Goal: Obtain resource: Obtain resource

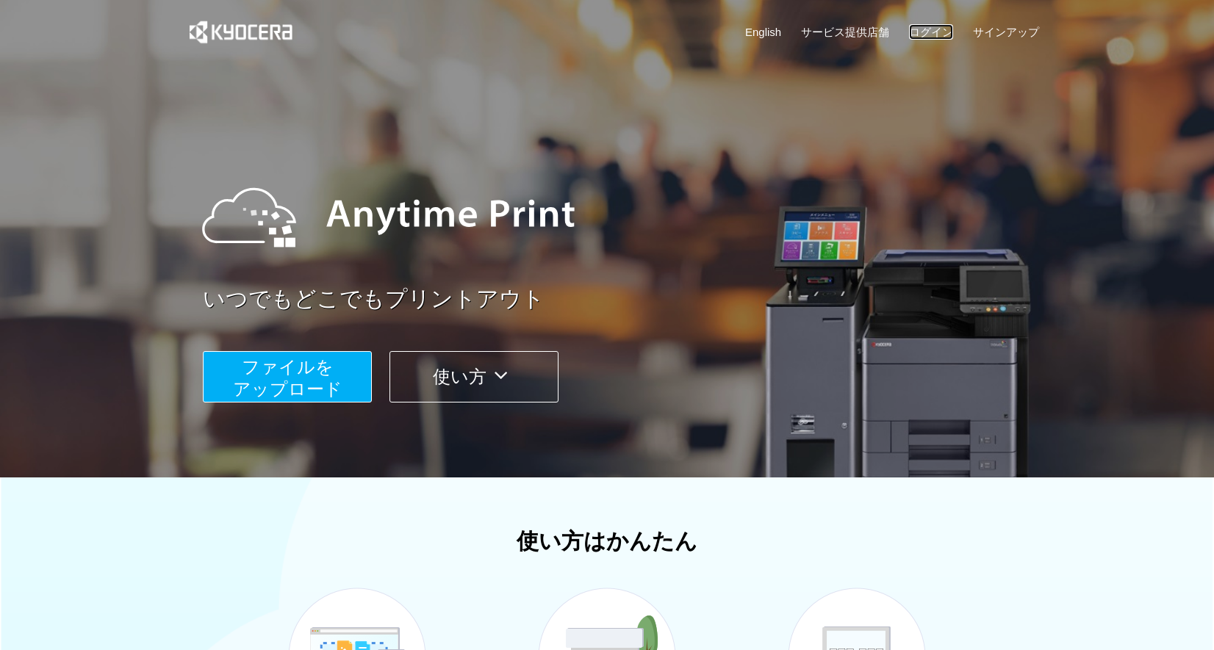
click at [935, 32] on link "ログイン" at bounding box center [931, 31] width 44 height 15
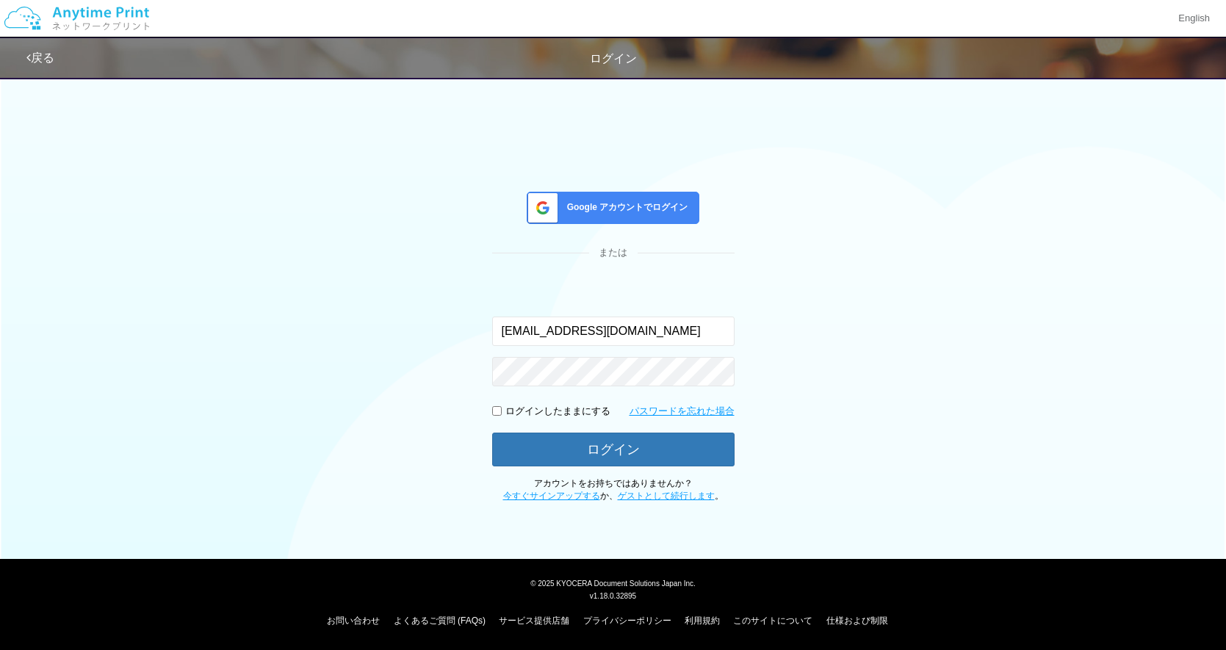
type input "[EMAIL_ADDRESS][DOMAIN_NAME]"
click at [497, 408] on input "checkbox" at bounding box center [497, 411] width 10 height 10
checkbox input "true"
click at [588, 441] on button "ログイン" at bounding box center [613, 449] width 242 height 32
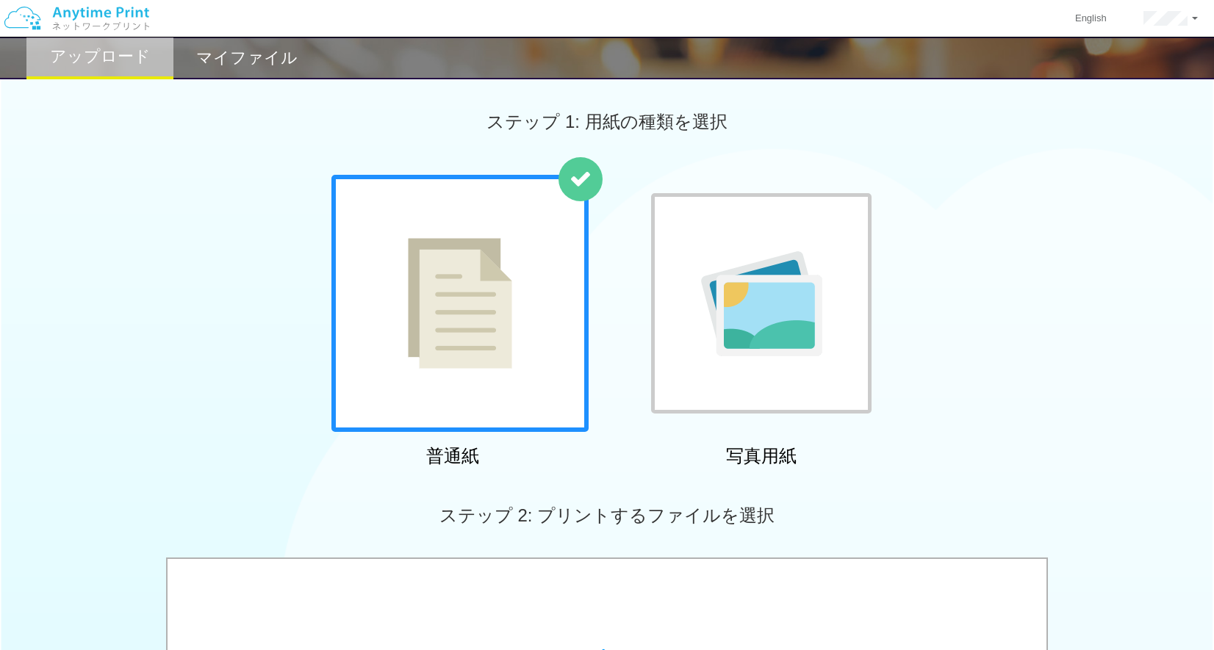
click at [475, 297] on img at bounding box center [460, 303] width 104 height 131
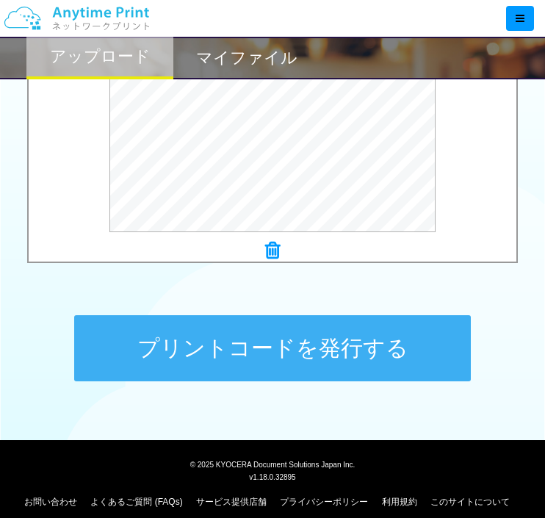
scroll to position [622, 0]
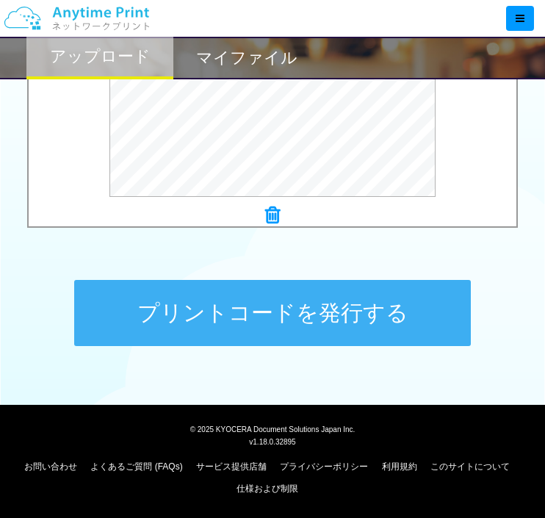
click at [337, 315] on button "プリントコードを発行する" at bounding box center [272, 313] width 397 height 66
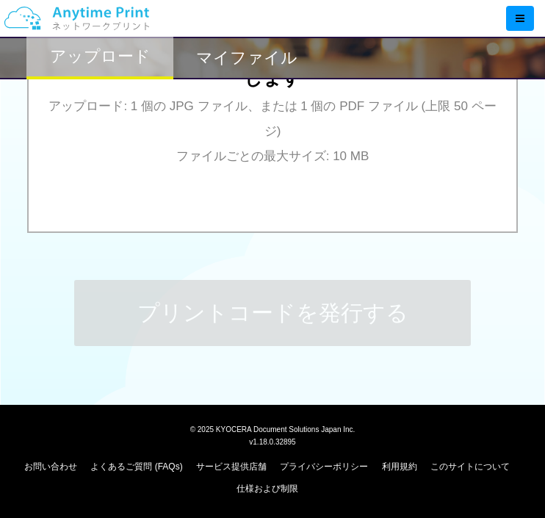
scroll to position [0, 0]
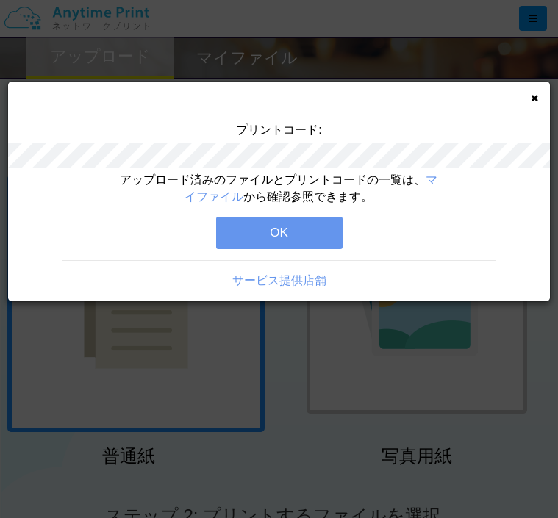
click at [306, 248] on button "OK" at bounding box center [279, 233] width 126 height 32
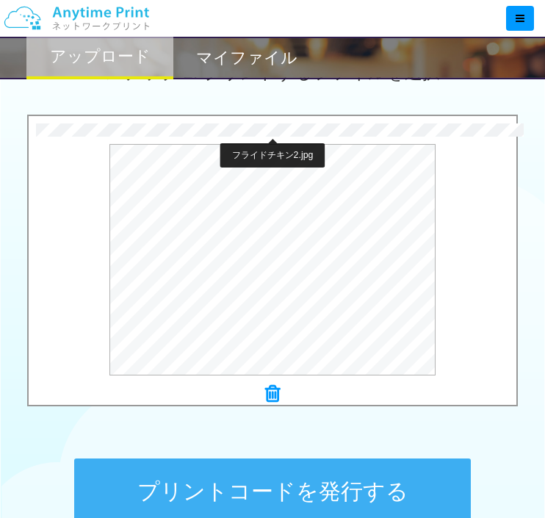
scroll to position [529, 0]
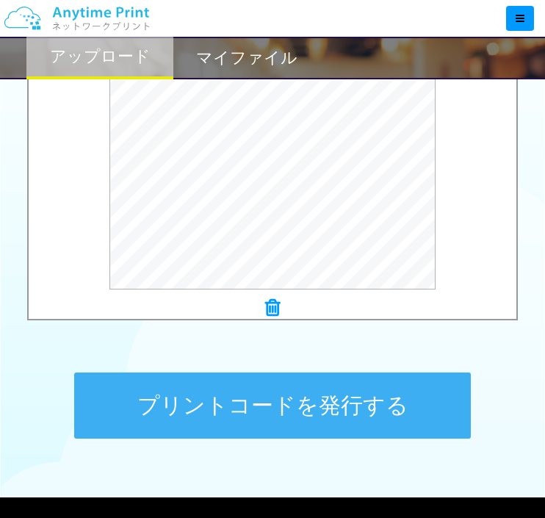
click at [256, 398] on button "プリントコードを発行する" at bounding box center [272, 405] width 397 height 66
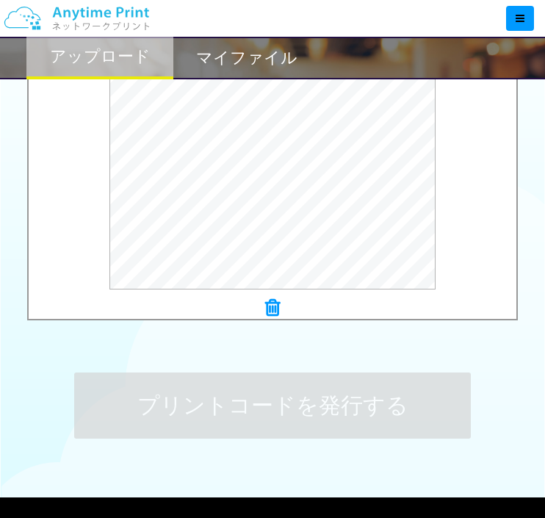
scroll to position [0, 0]
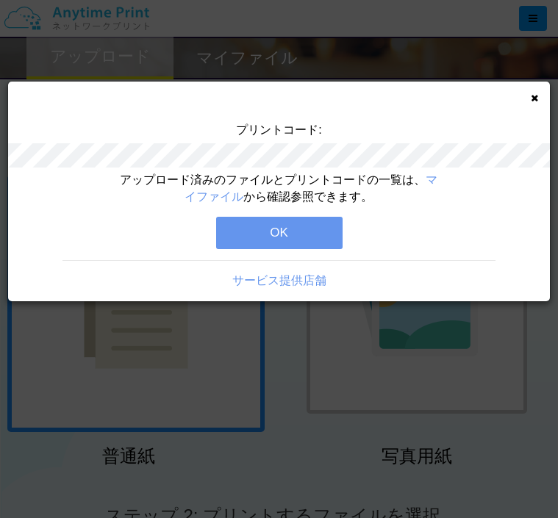
click at [276, 235] on button "OK" at bounding box center [279, 233] width 126 height 32
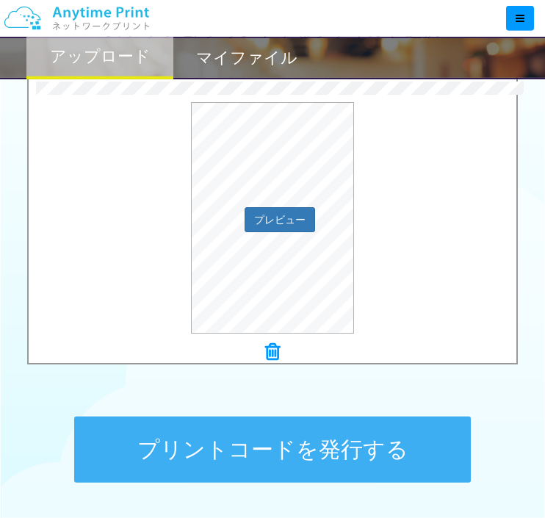
scroll to position [529, 0]
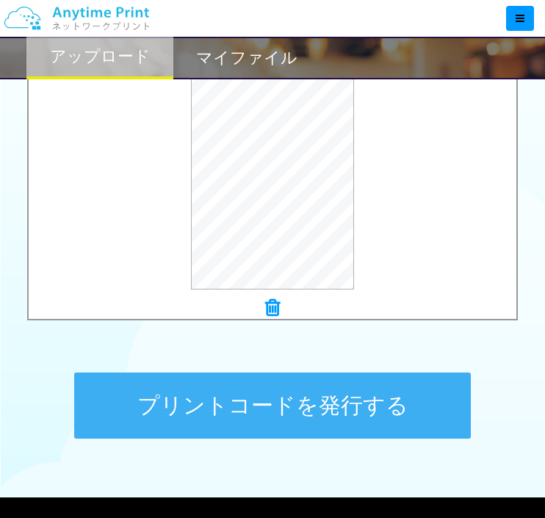
click at [304, 400] on button "プリントコードを発行する" at bounding box center [272, 405] width 397 height 66
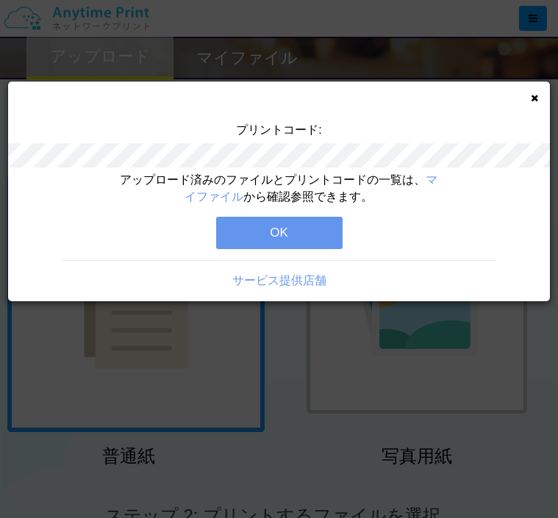
click at [256, 235] on button "OK" at bounding box center [279, 233] width 126 height 32
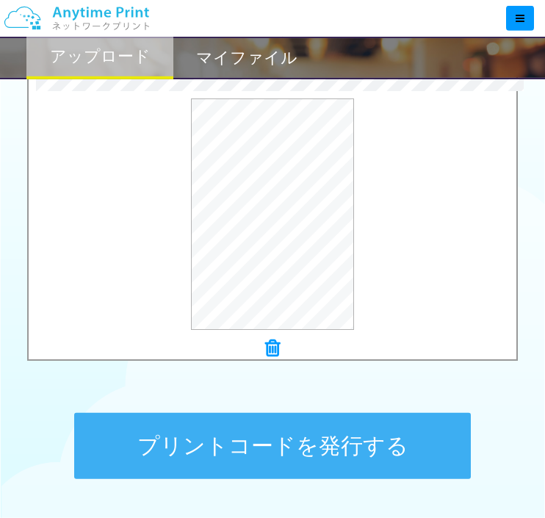
scroll to position [529, 0]
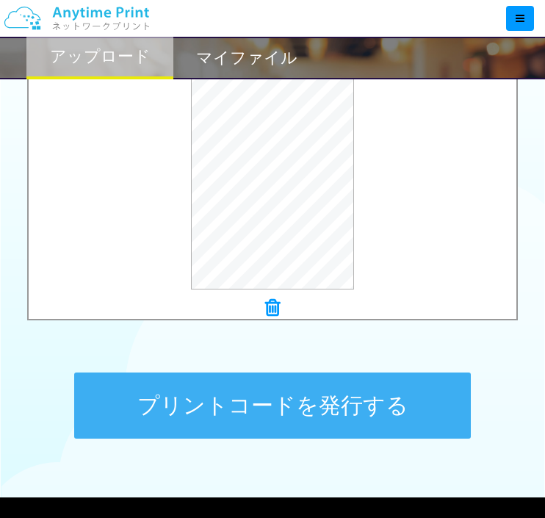
click at [276, 408] on button "プリントコードを発行する" at bounding box center [272, 405] width 397 height 66
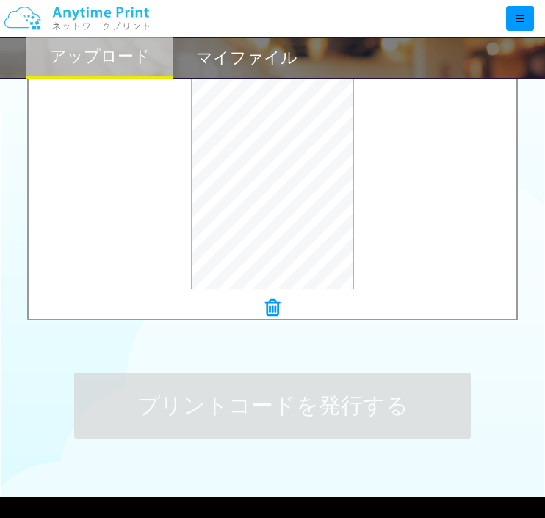
scroll to position [0, 0]
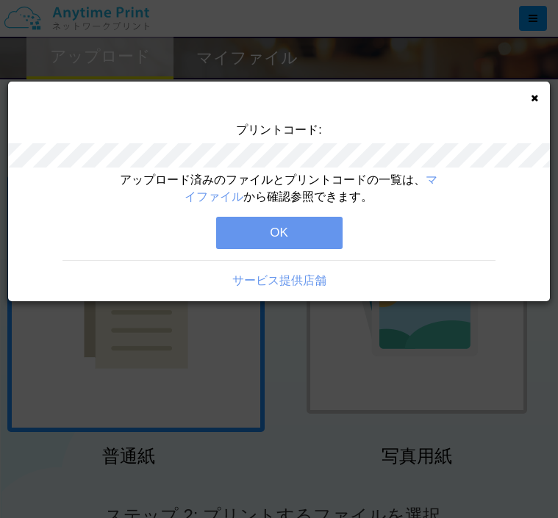
click at [287, 226] on button "OK" at bounding box center [279, 233] width 126 height 32
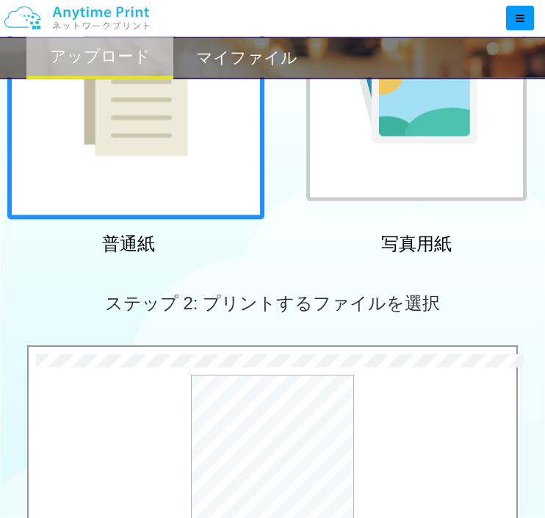
scroll to position [622, 0]
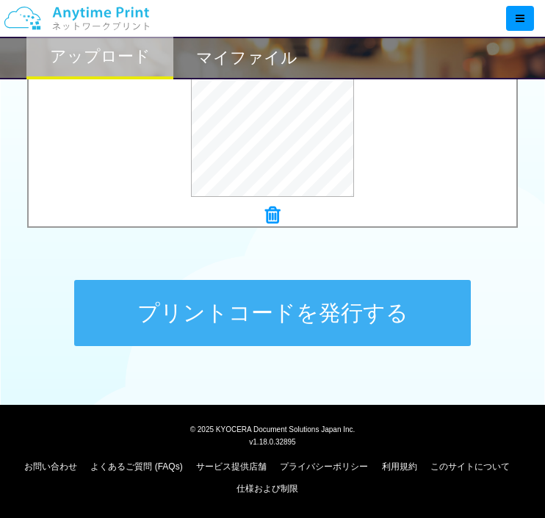
click at [262, 320] on button "プリントコードを発行する" at bounding box center [272, 313] width 397 height 66
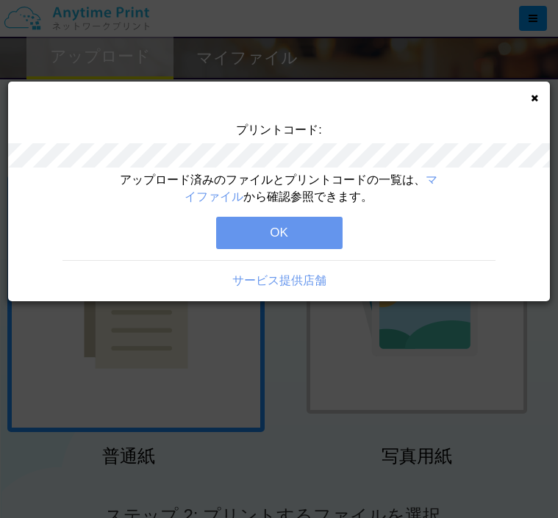
click at [297, 226] on button "OK" at bounding box center [279, 233] width 126 height 32
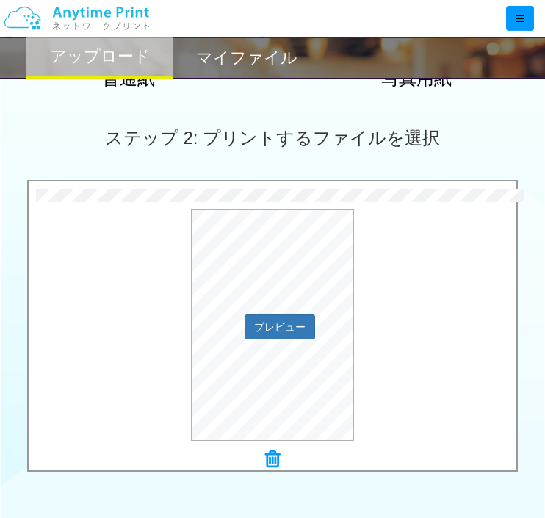
scroll to position [423, 0]
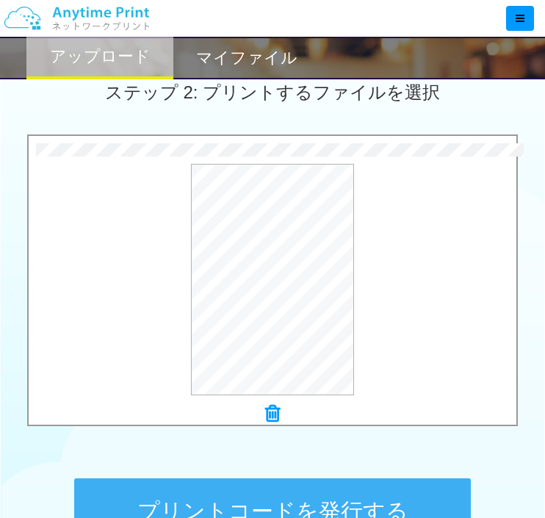
click at [323, 491] on button "プリントコードを発行する" at bounding box center [272, 511] width 397 height 66
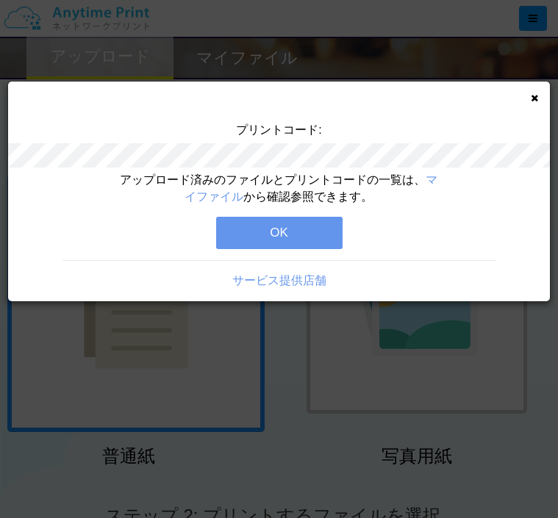
click at [315, 228] on button "OK" at bounding box center [279, 233] width 126 height 32
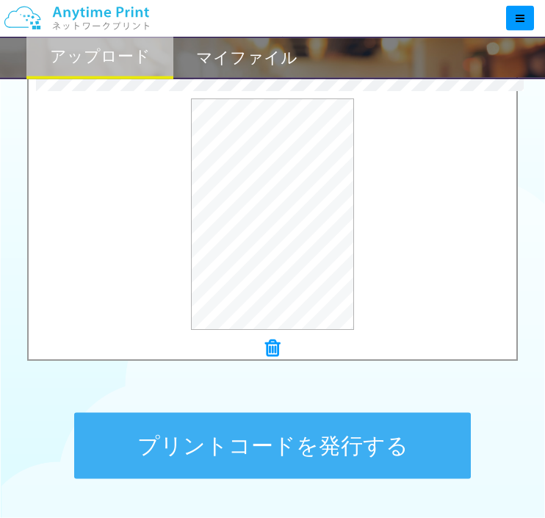
scroll to position [622, 0]
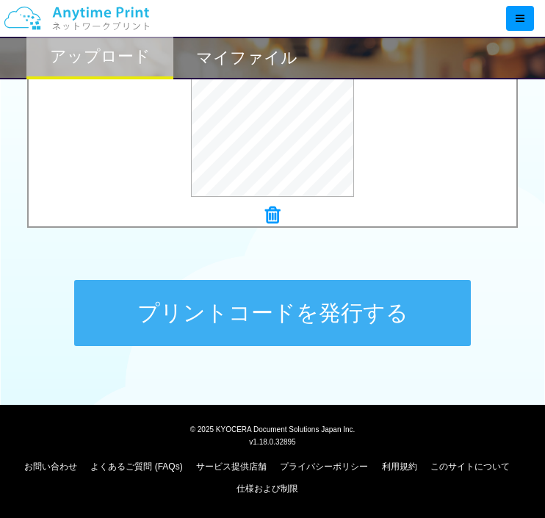
click at [303, 312] on button "プリントコードを発行する" at bounding box center [272, 313] width 397 height 66
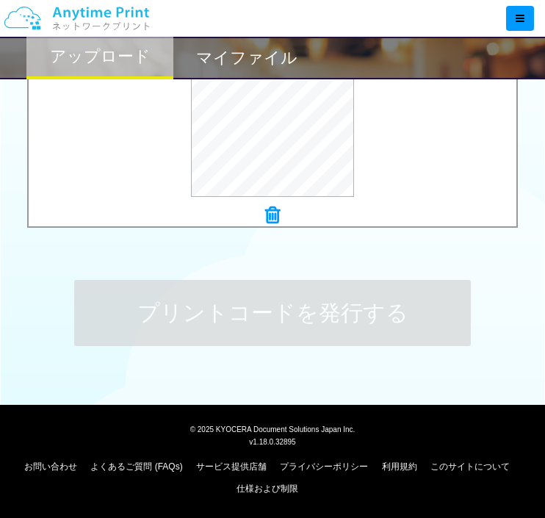
scroll to position [0, 0]
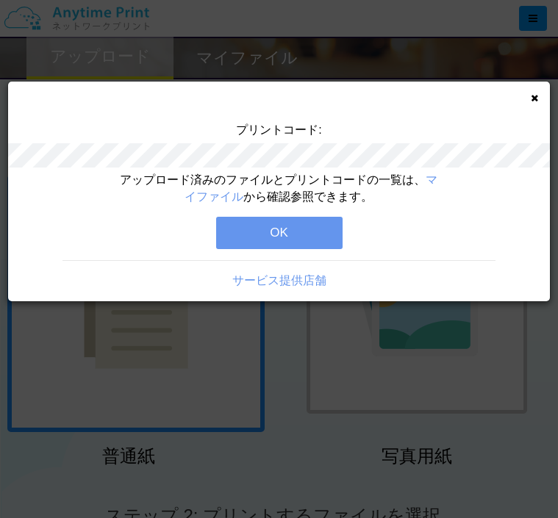
click at [290, 226] on button "OK" at bounding box center [279, 233] width 126 height 32
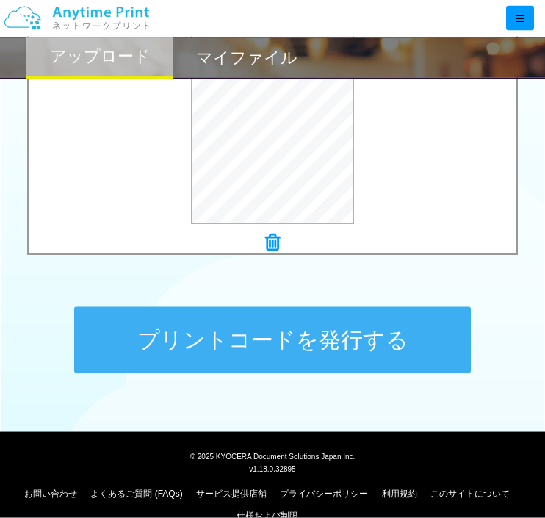
scroll to position [622, 0]
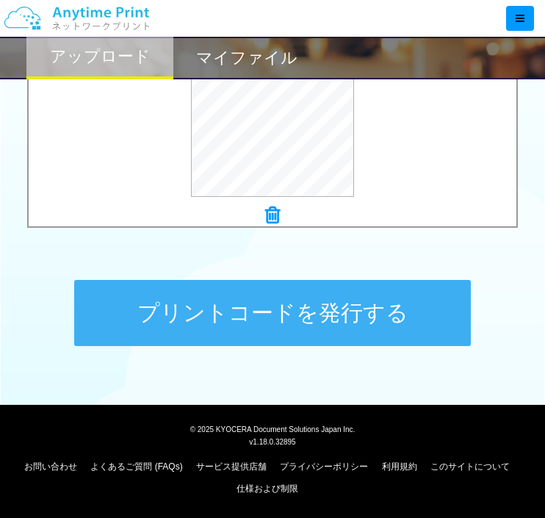
click at [276, 323] on button "プリントコードを発行する" at bounding box center [272, 313] width 397 height 66
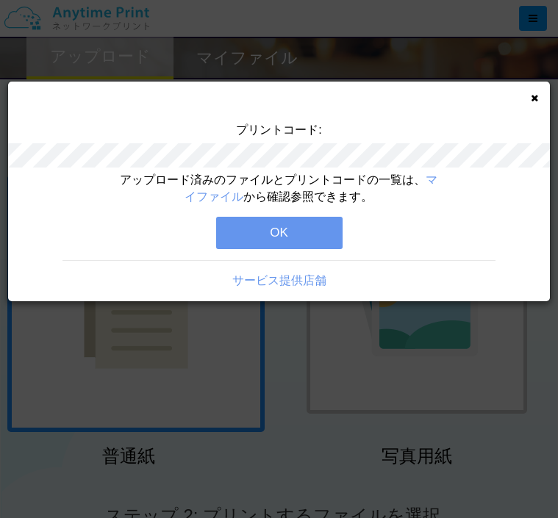
click at [309, 231] on button "OK" at bounding box center [279, 233] width 126 height 32
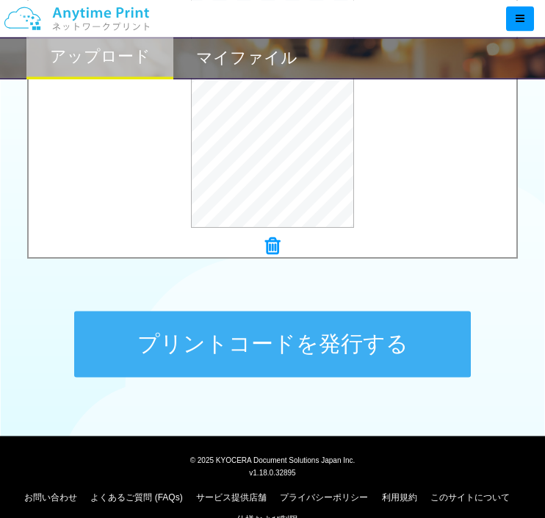
scroll to position [622, 0]
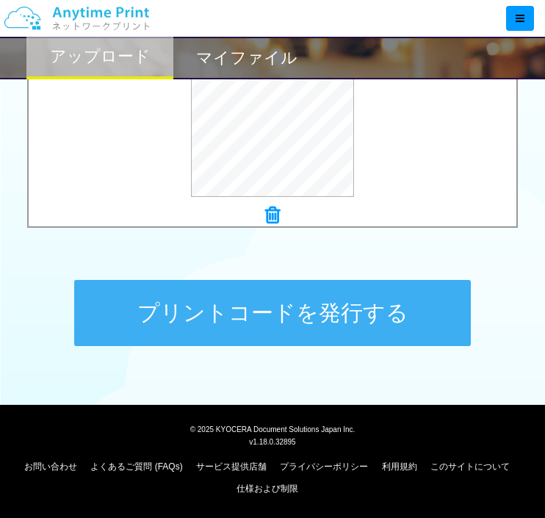
click at [299, 314] on button "プリントコードを発行する" at bounding box center [272, 313] width 397 height 66
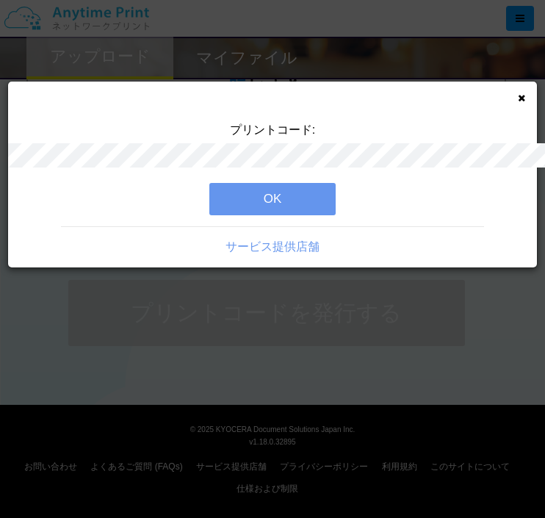
scroll to position [0, 0]
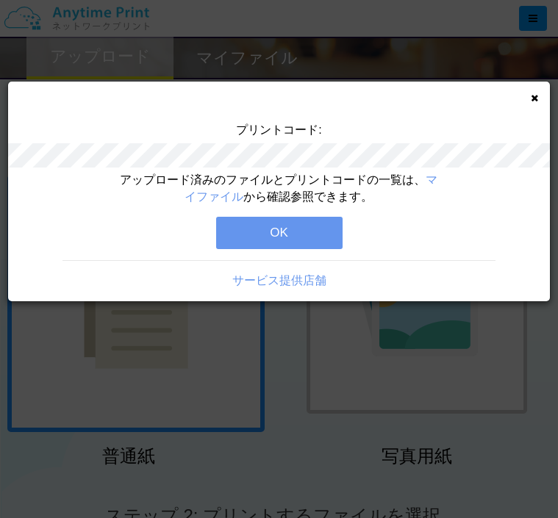
click at [257, 223] on button "OK" at bounding box center [279, 233] width 126 height 32
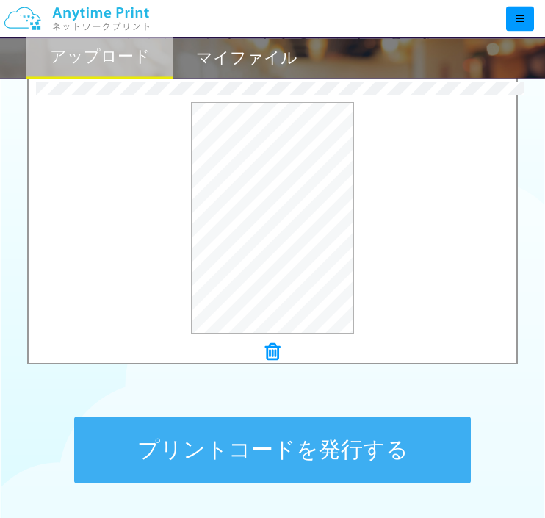
scroll to position [529, 0]
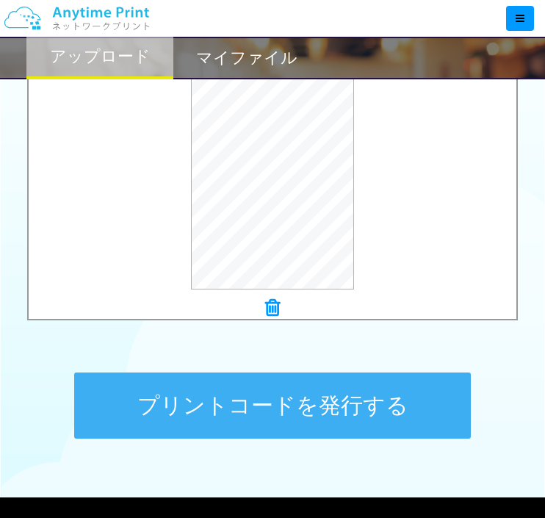
click at [260, 406] on button "プリントコードを発行する" at bounding box center [272, 405] width 397 height 66
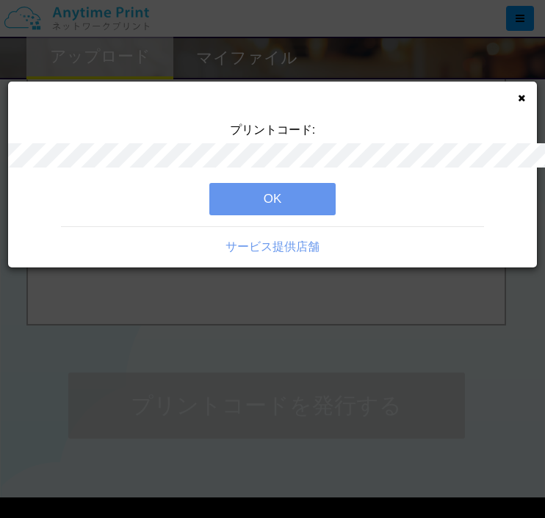
scroll to position [0, 0]
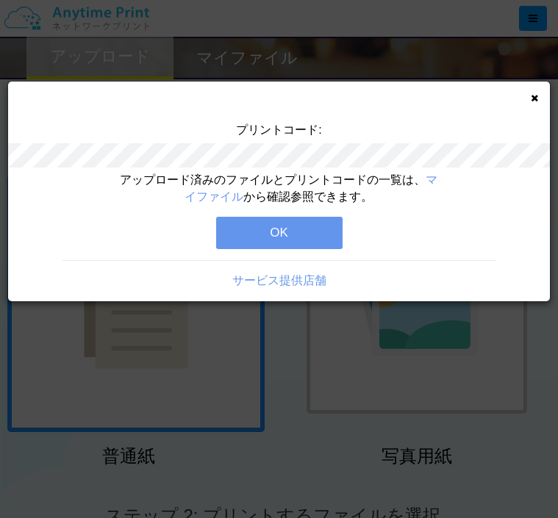
click at [320, 241] on button "OK" at bounding box center [279, 233] width 126 height 32
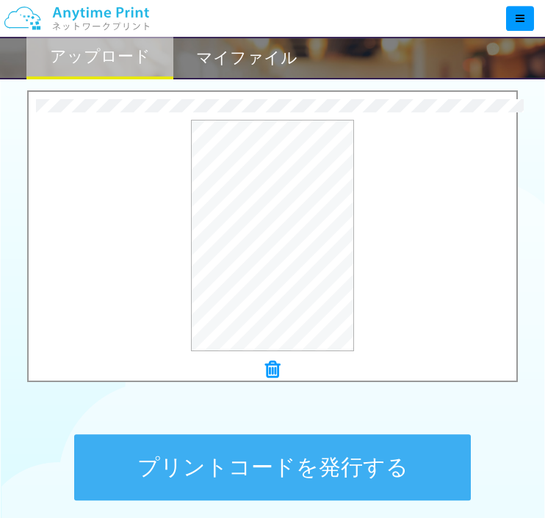
scroll to position [529, 0]
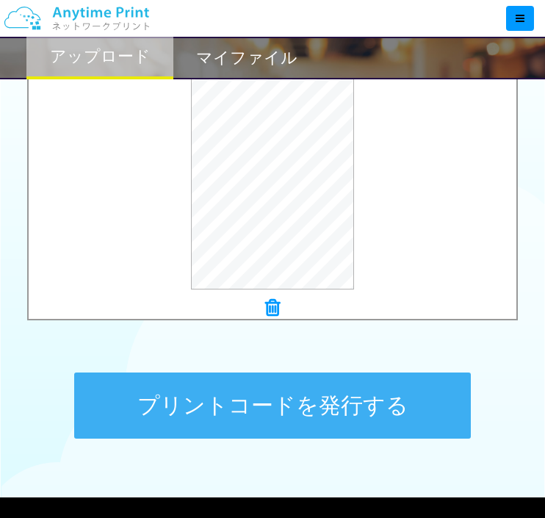
click at [278, 400] on button "プリントコードを発行する" at bounding box center [272, 405] width 397 height 66
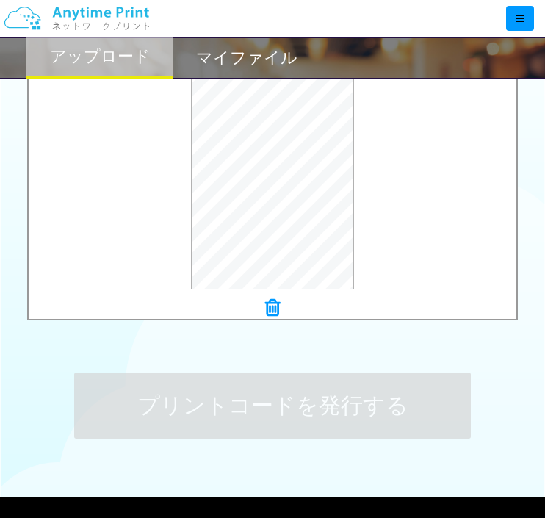
scroll to position [0, 0]
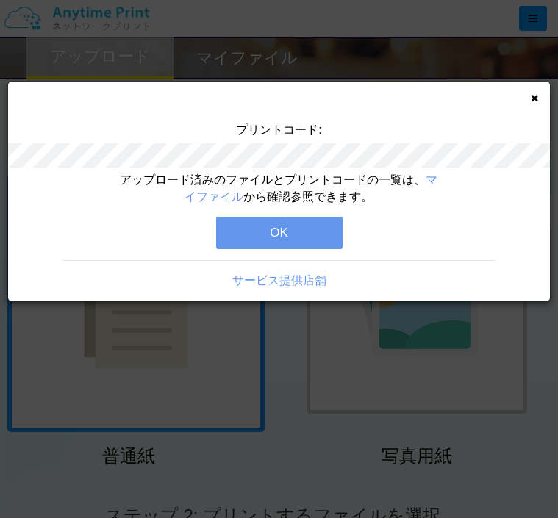
click at [297, 237] on button "OK" at bounding box center [279, 233] width 126 height 32
